Goal: Task Accomplishment & Management: Manage account settings

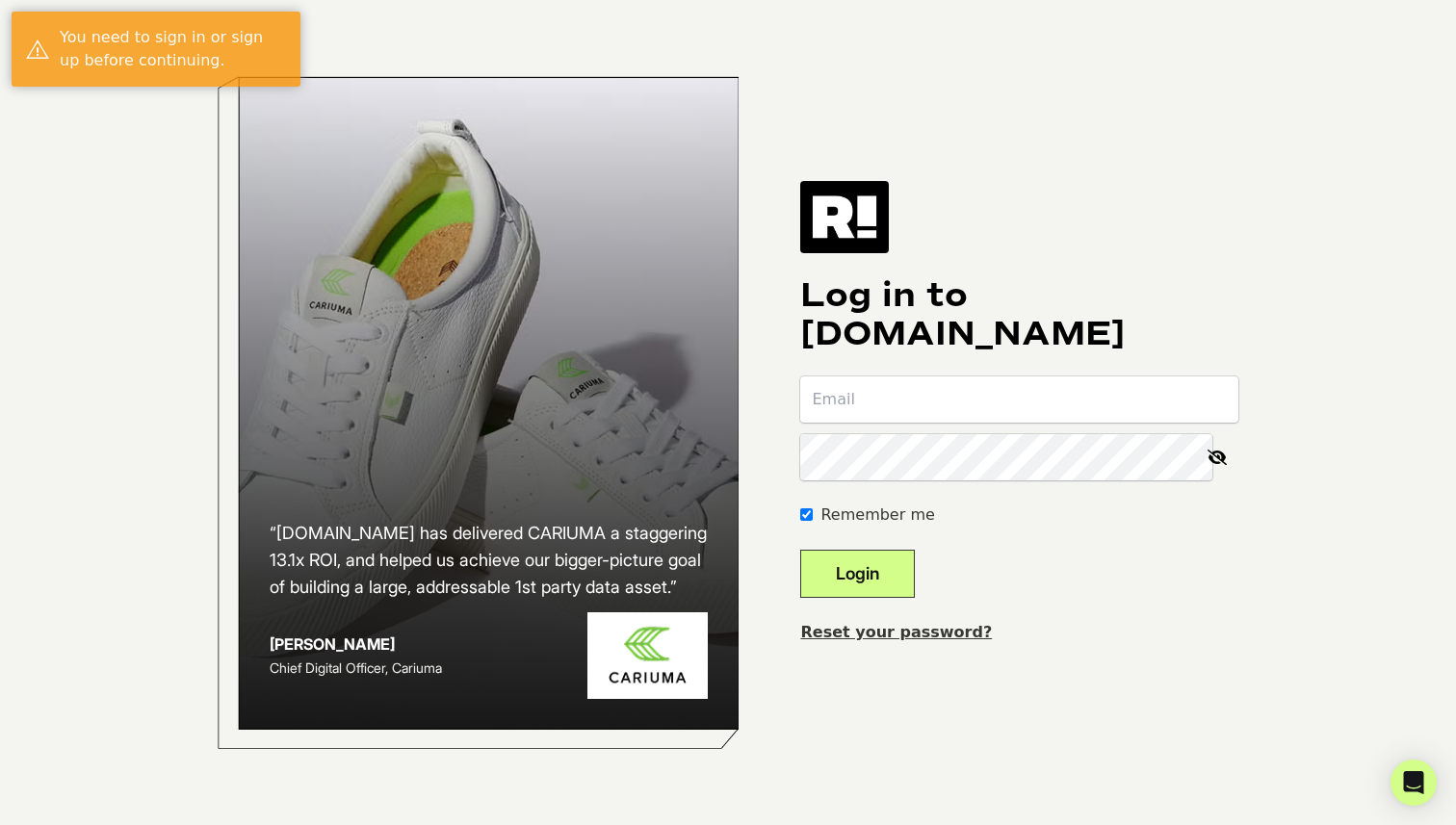
type input "[EMAIL_ADDRESS][DOMAIN_NAME]"
click at [915, 570] on button "Login" at bounding box center [857, 574] width 115 height 48
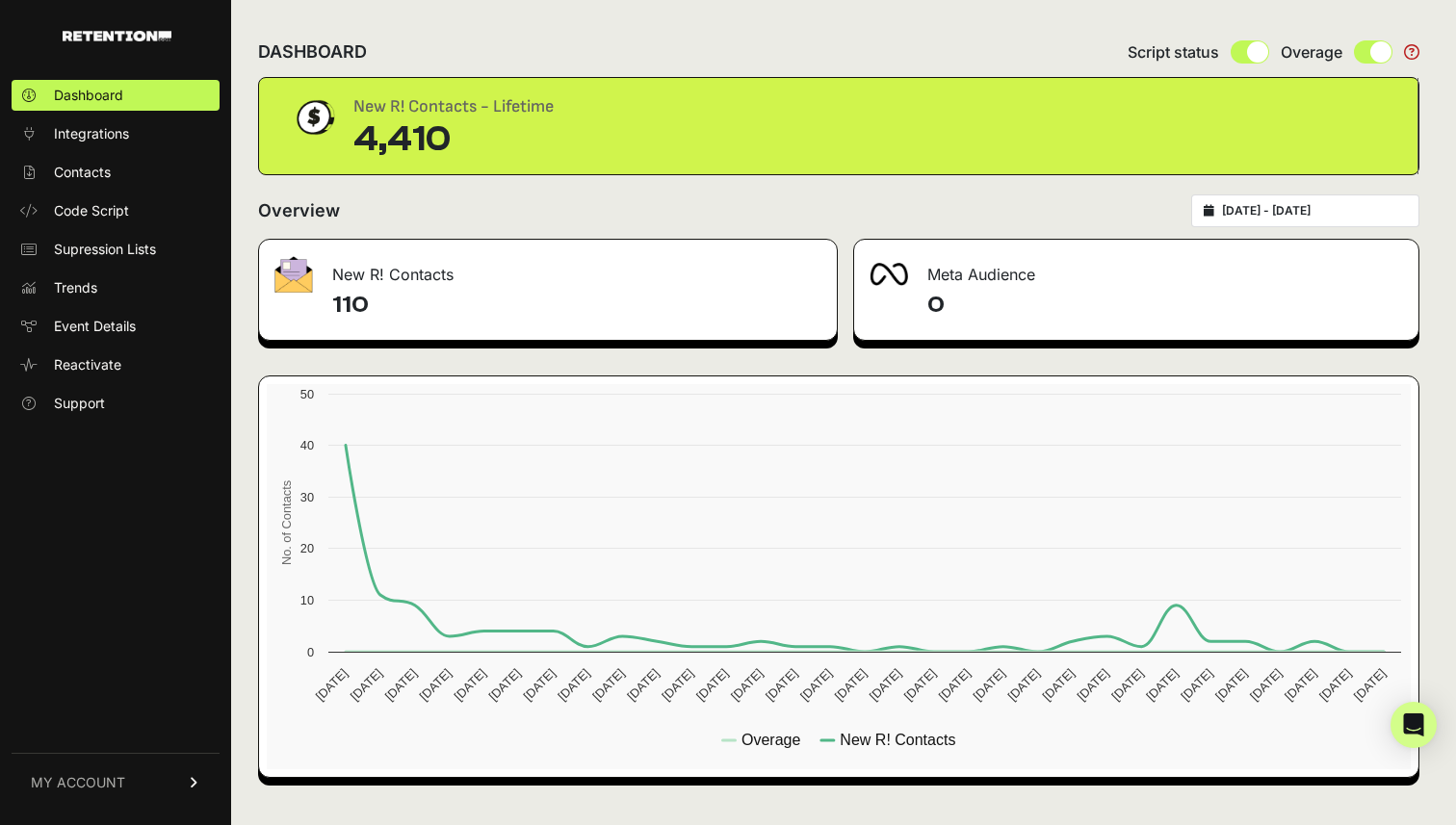
click at [103, 784] on span "MY ACCOUNT" at bounding box center [78, 782] width 95 height 19
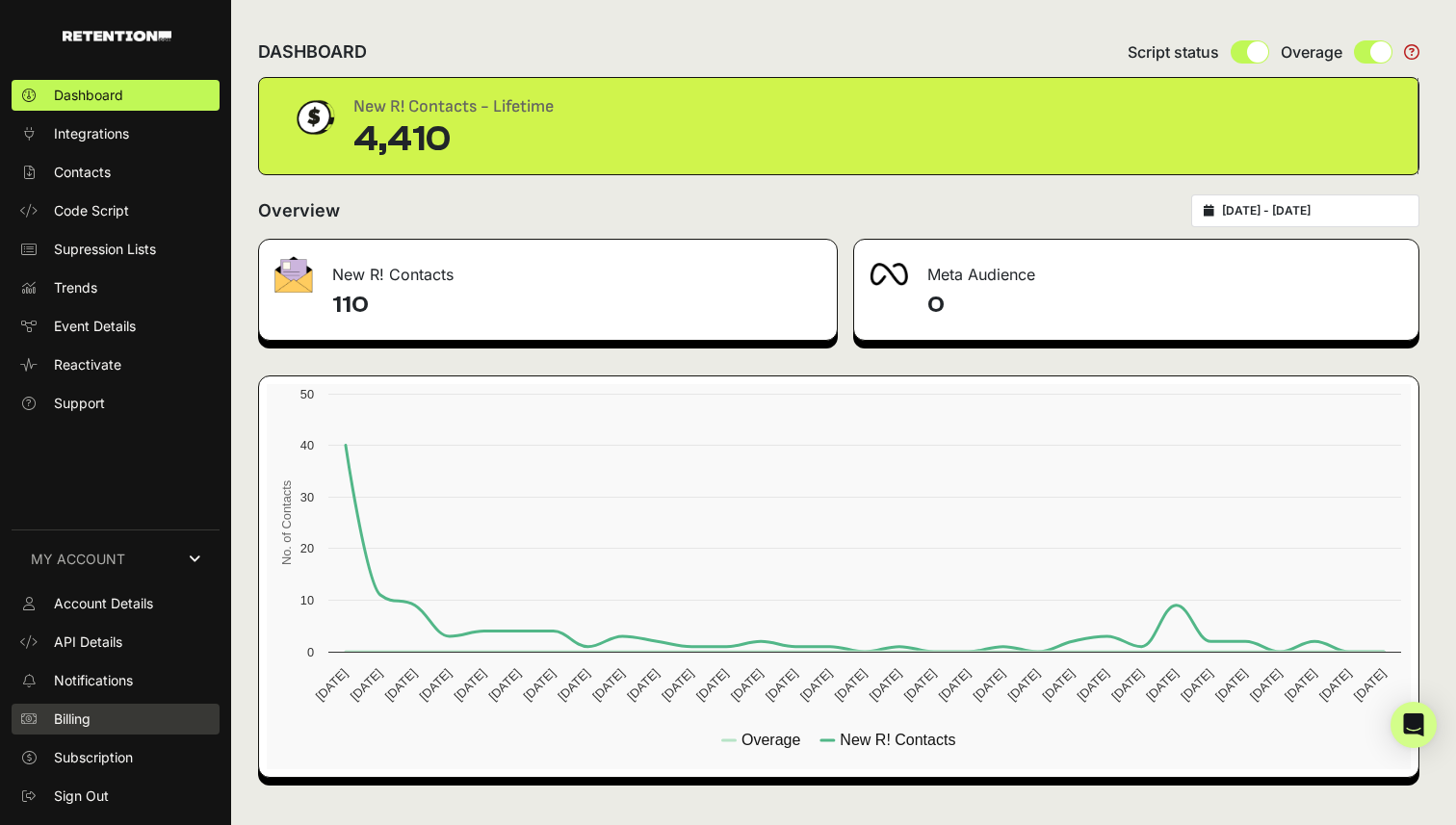
click at [77, 718] on span "Billing" at bounding box center [72, 718] width 37 height 19
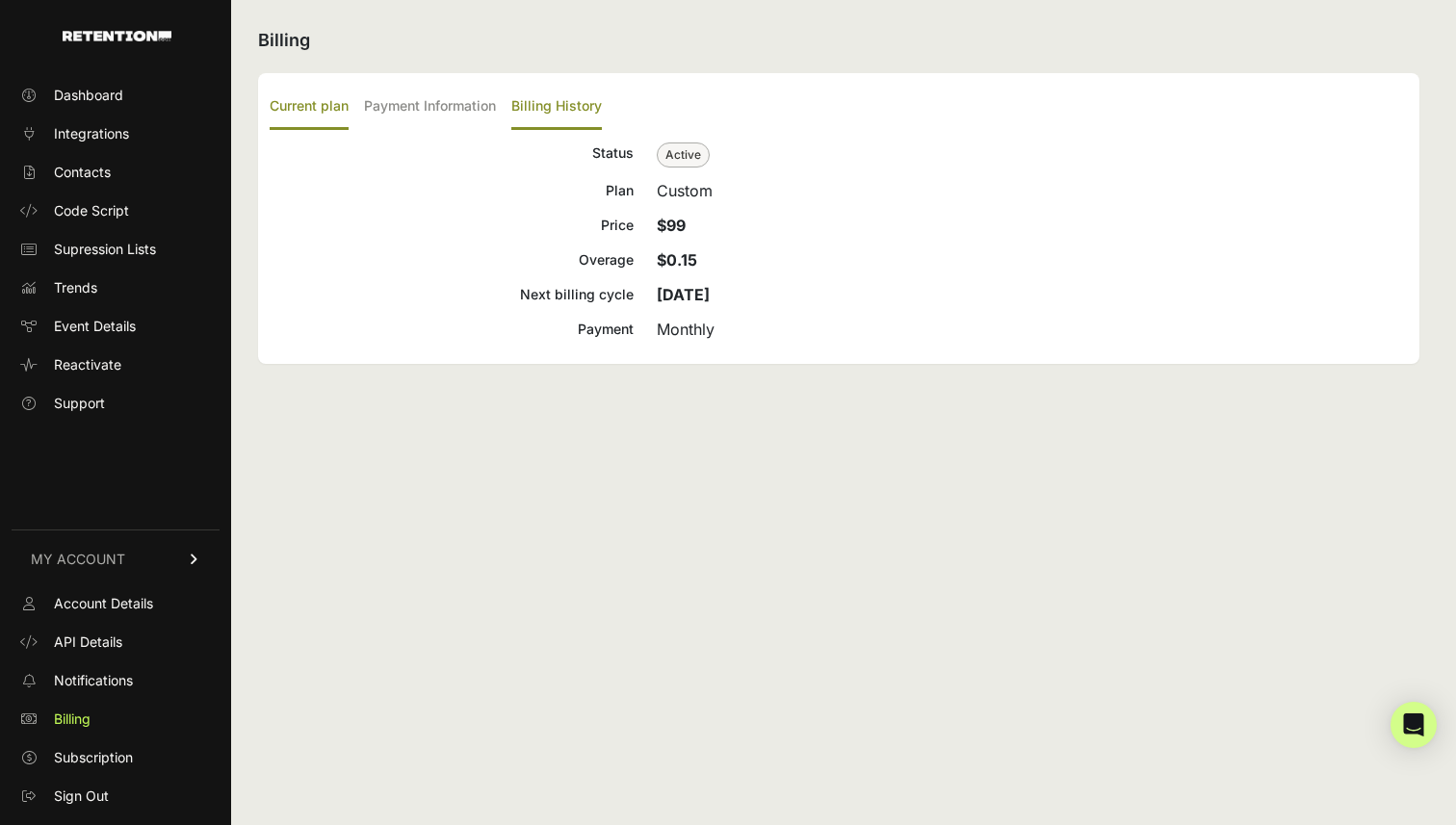
click at [562, 111] on label "Billing History" at bounding box center [556, 107] width 91 height 45
click at [0, 0] on input "Billing History" at bounding box center [0, 0] width 0 height 0
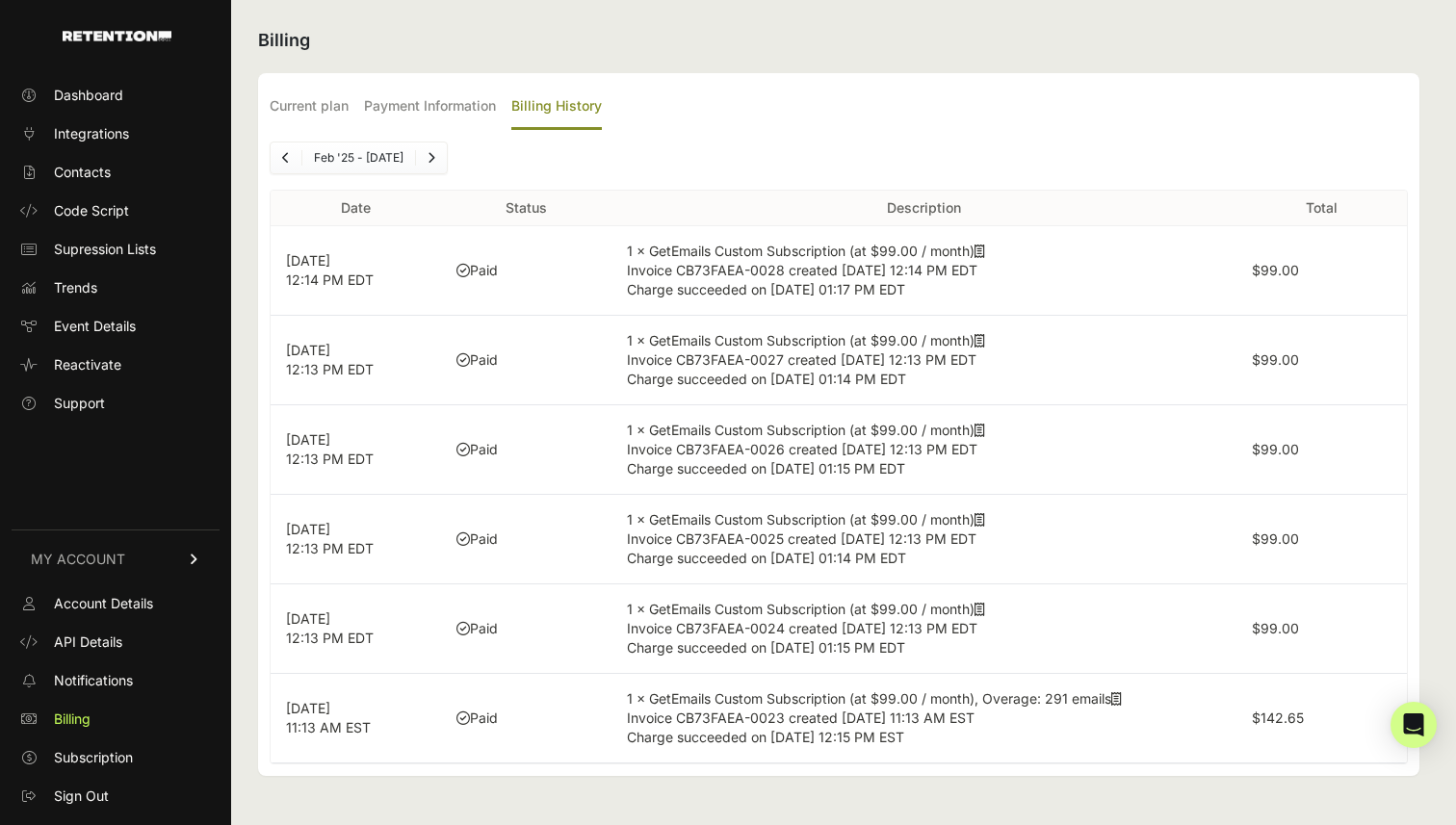
click at [368, 459] on p "[DATE] 12:13 PM EDT" at bounding box center [356, 449] width 140 height 39
click at [781, 468] on span "Charge succeeded on [DATE] 01:15 PM EDT" at bounding box center [765, 468] width 278 height 16
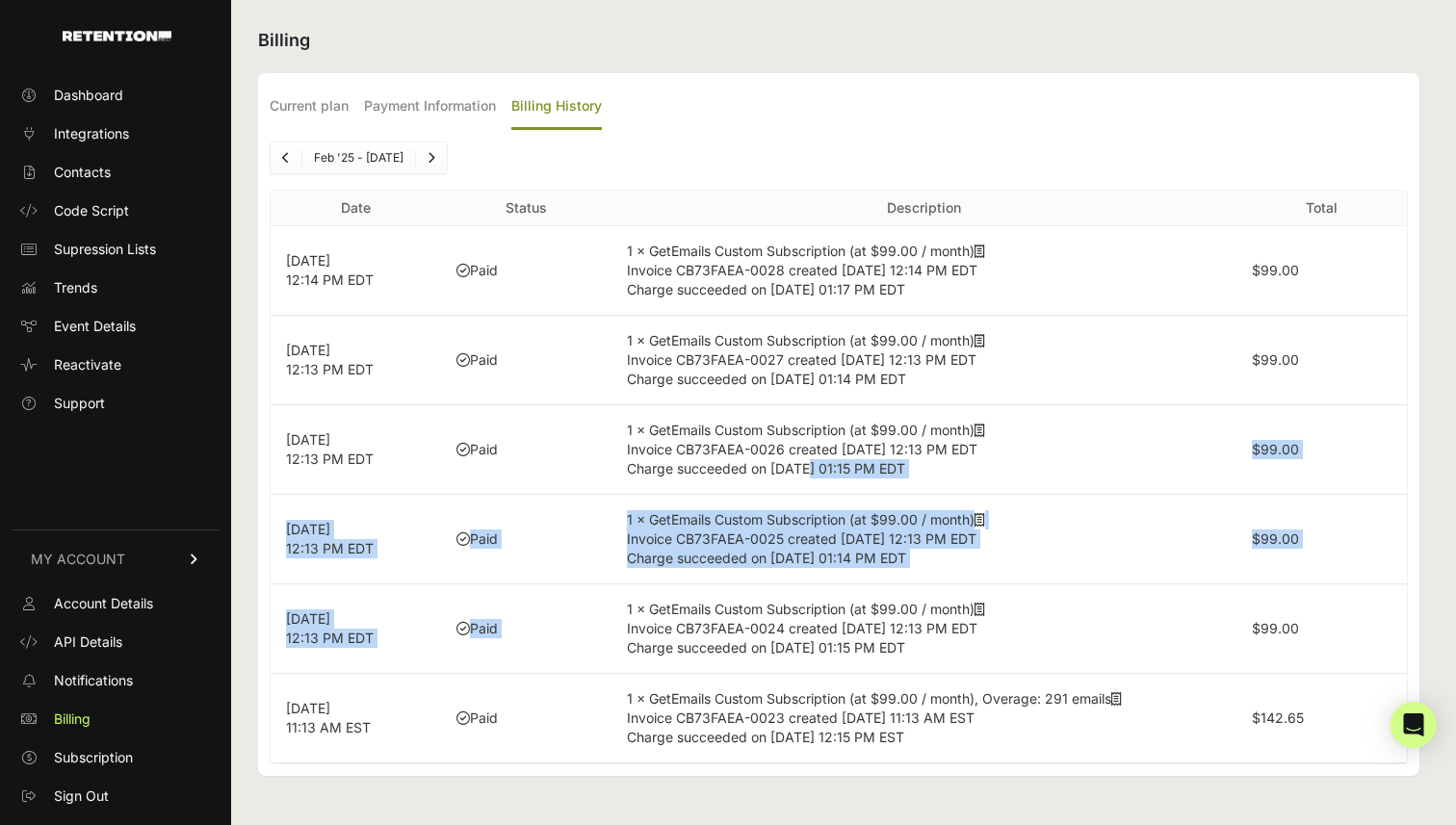
drag, startPoint x: 810, startPoint y: 459, endPoint x: 805, endPoint y: 588, distance: 129.1
click at [805, 588] on tbody "Jul 22, 2025 12:14 PM EDT Paid 1 × GetEmails Custom Subscription (at $99.00 / m…" at bounding box center [838, 494] width 1136 height 537
click at [985, 428] on icon at bounding box center [980, 430] width 11 height 14
